Goal: Task Accomplishment & Management: Manage account settings

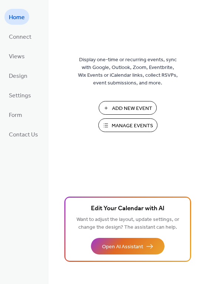
click at [122, 125] on span "Manage Events" at bounding box center [131, 126] width 41 height 8
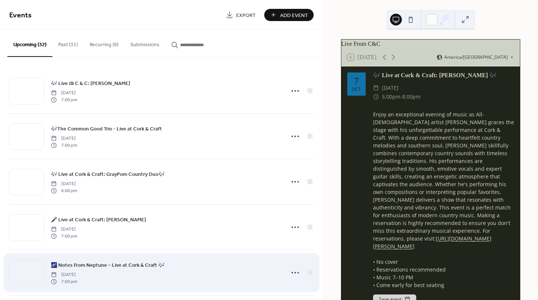
scroll to position [135, 0]
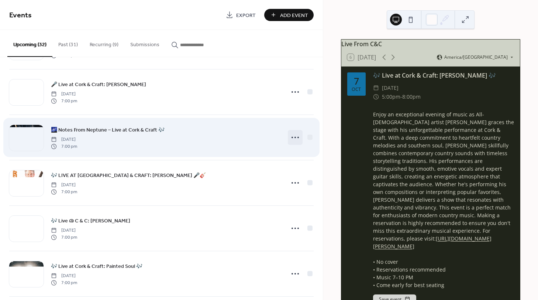
click at [294, 136] on icon at bounding box center [295, 137] width 12 height 12
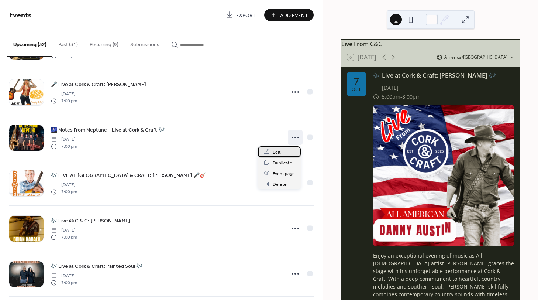
click at [277, 149] on span "Edit" at bounding box center [277, 152] width 8 height 8
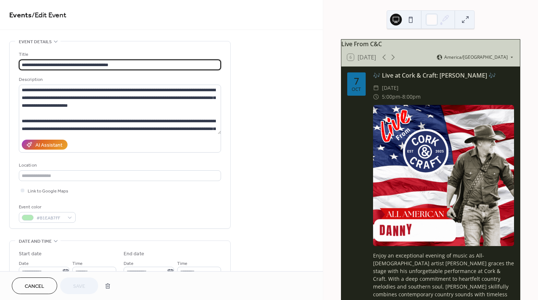
scroll to position [135, 0]
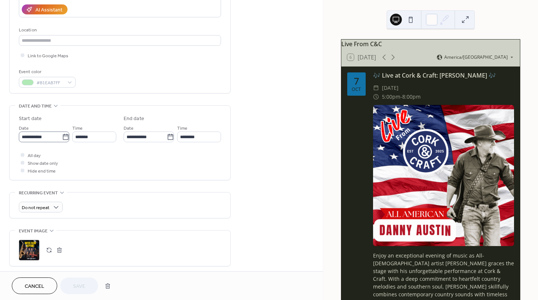
click at [62, 135] on icon at bounding box center [65, 136] width 7 height 7
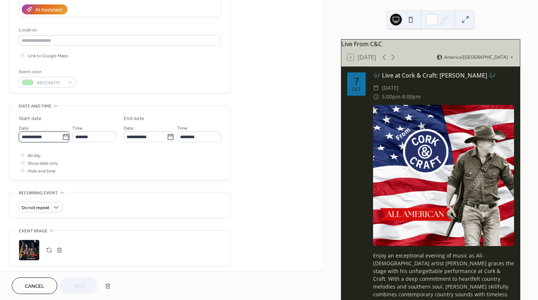
click at [61, 135] on input "**********" at bounding box center [40, 136] width 43 height 11
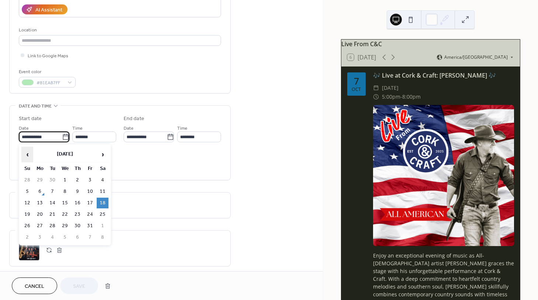
click at [28, 152] on span "‹" at bounding box center [27, 154] width 11 height 15
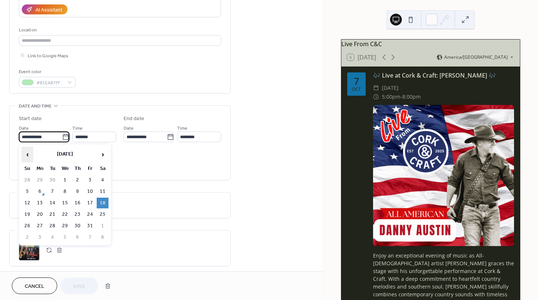
click at [28, 152] on span "‹" at bounding box center [27, 154] width 11 height 15
click at [78, 177] on td "1" at bounding box center [78, 179] width 12 height 11
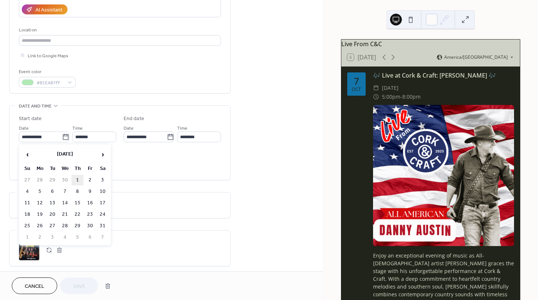
type input "**********"
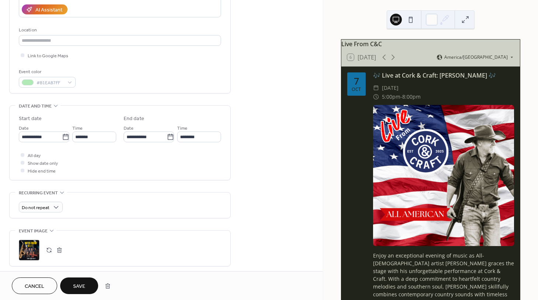
click at [75, 287] on span "Save" at bounding box center [79, 286] width 12 height 8
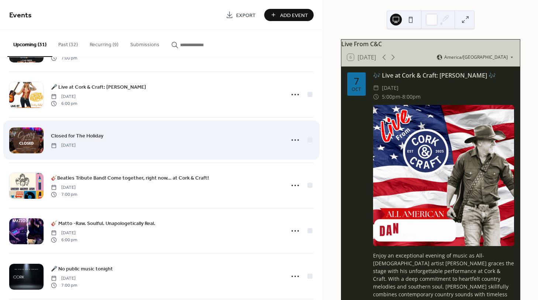
scroll to position [676, 0]
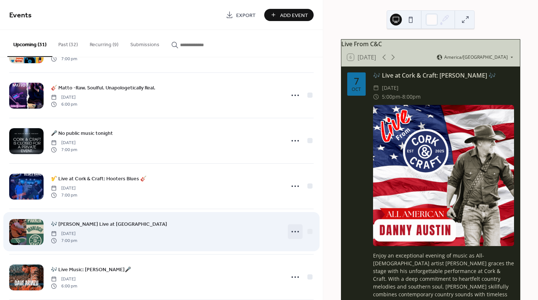
click at [295, 232] on icon at bounding box center [295, 231] width 12 height 12
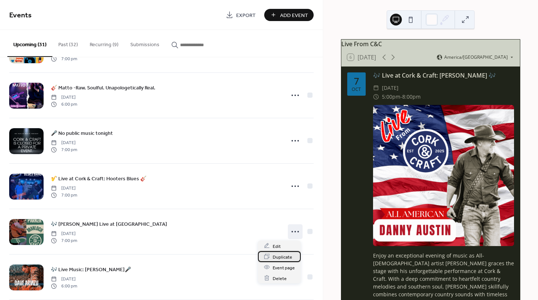
click at [285, 257] on span "Duplicate" at bounding box center [283, 257] width 20 height 8
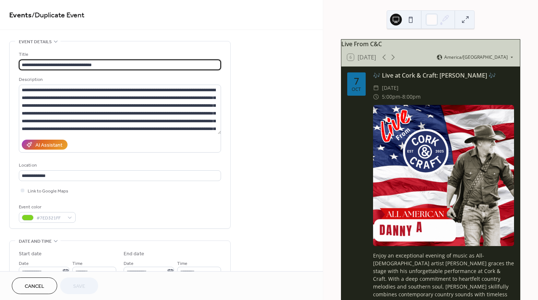
scroll to position [135, 0]
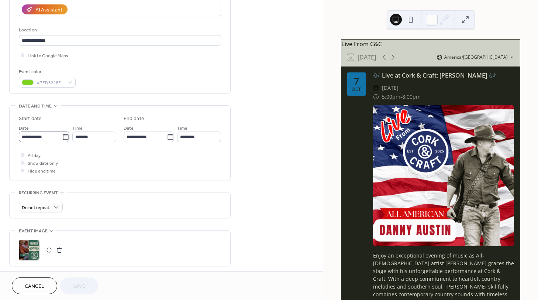
click at [65, 137] on icon at bounding box center [65, 136] width 7 height 7
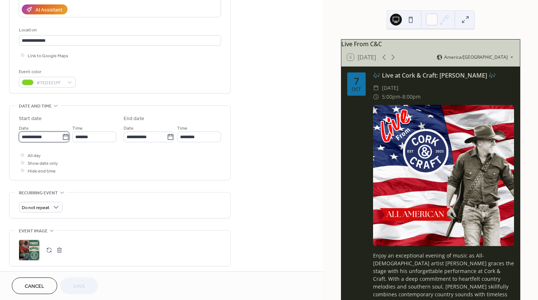
click at [62, 137] on input "**********" at bounding box center [40, 136] width 43 height 11
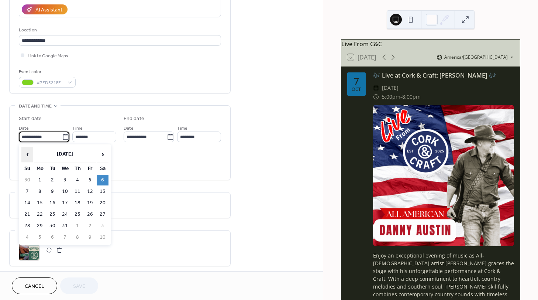
click at [29, 153] on span "‹" at bounding box center [27, 154] width 11 height 15
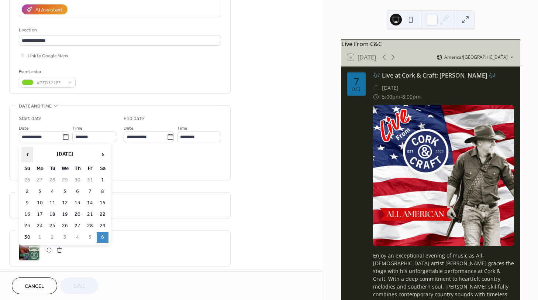
click at [29, 153] on span "‹" at bounding box center [27, 154] width 11 height 15
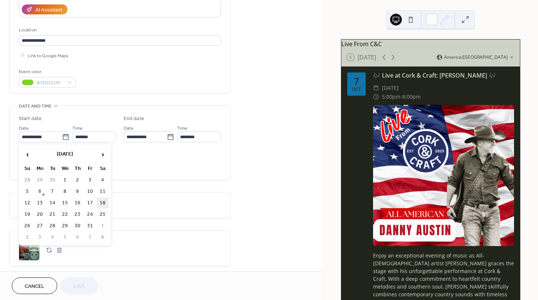
click at [102, 200] on td "18" at bounding box center [103, 202] width 12 height 11
type input "**********"
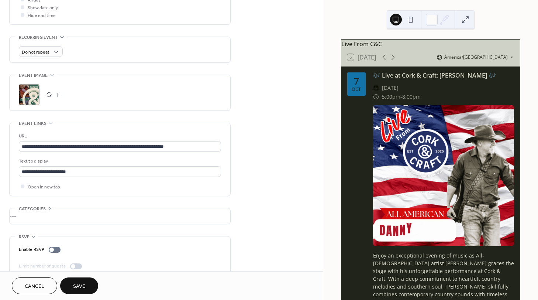
scroll to position [303, 0]
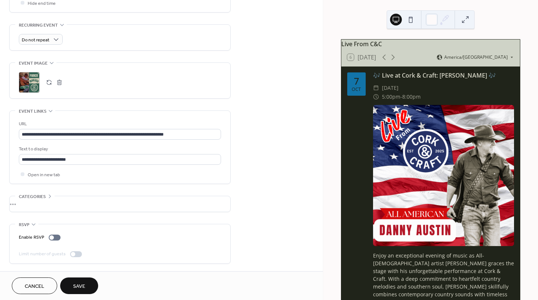
click at [83, 285] on span "Save" at bounding box center [79, 286] width 12 height 8
